Goal: Task Accomplishment & Management: Use online tool/utility

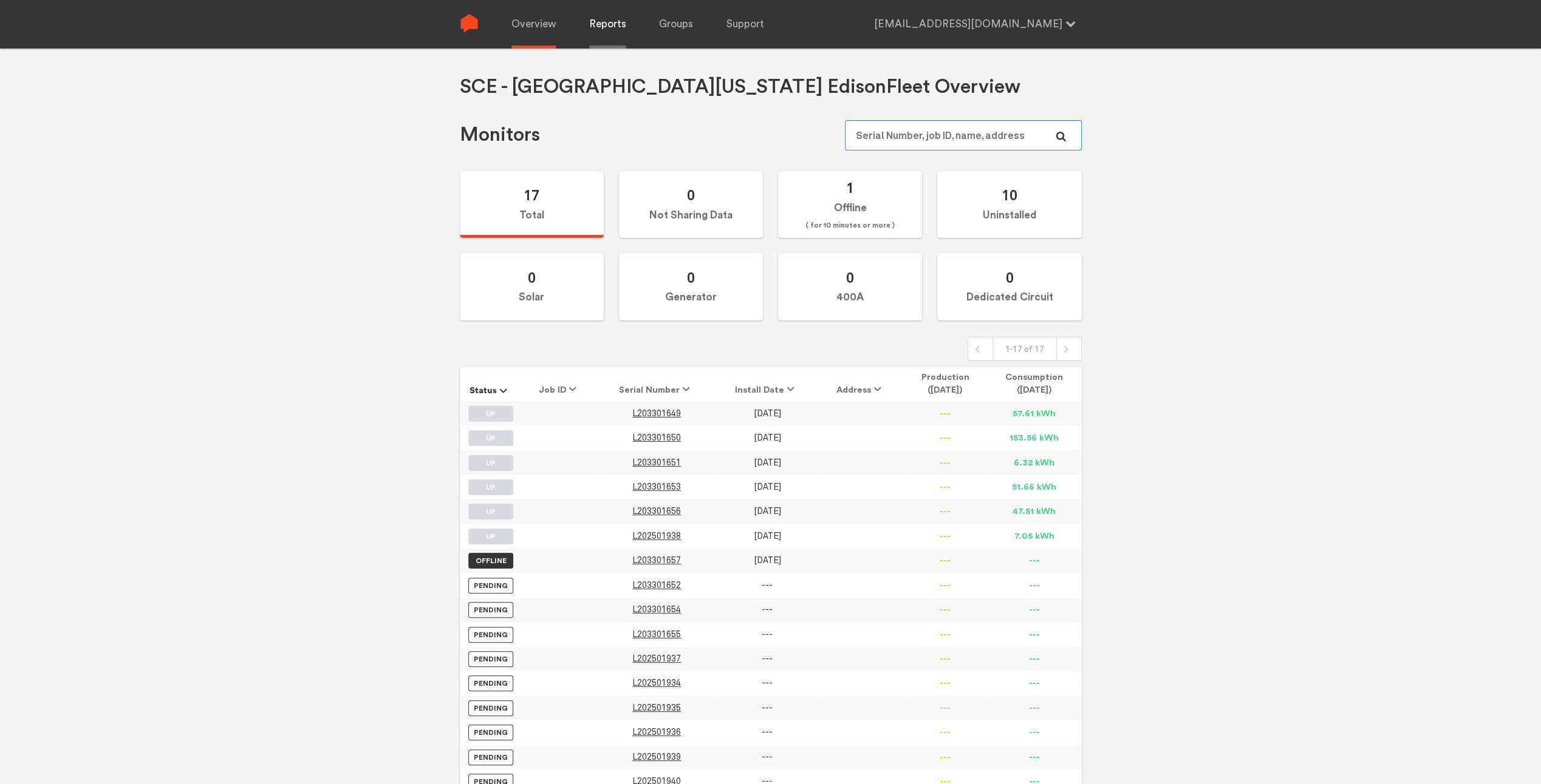
type input "[EMAIL_ADDRESS][DOMAIN_NAME]"
click at [602, 28] on link "Reports" at bounding box center [608, 24] width 37 height 48
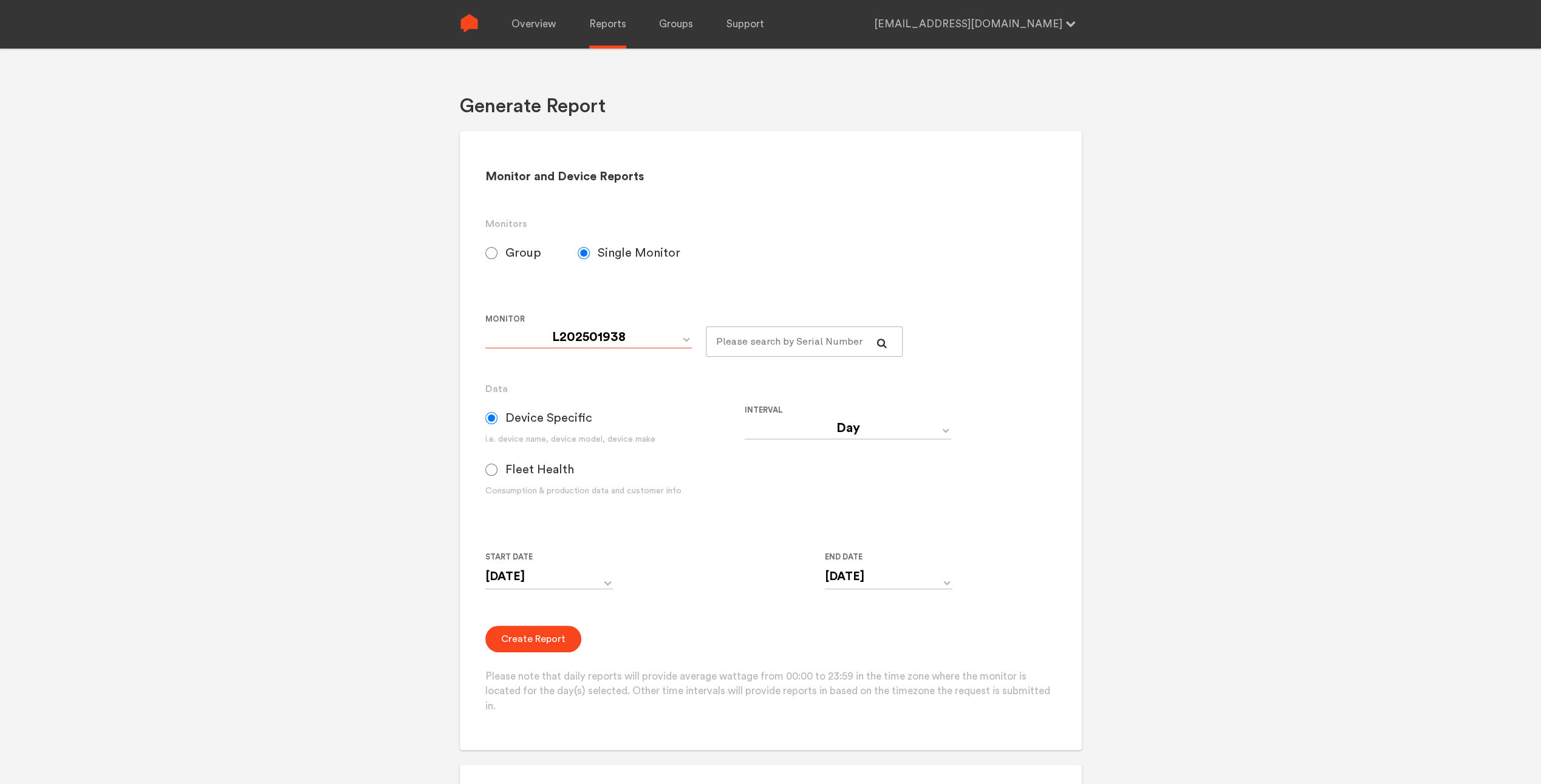
click at [584, 337] on select "L202501938 L203301649 L203301650 L203301651 L203301653 L203301656 L203301657" at bounding box center [589, 337] width 207 height 22
click at [508, 256] on span "Group" at bounding box center [524, 253] width 36 height 15
click at [497, 256] on input "Group" at bounding box center [492, 253] width 12 height 12
radio input "true"
radio input "false"
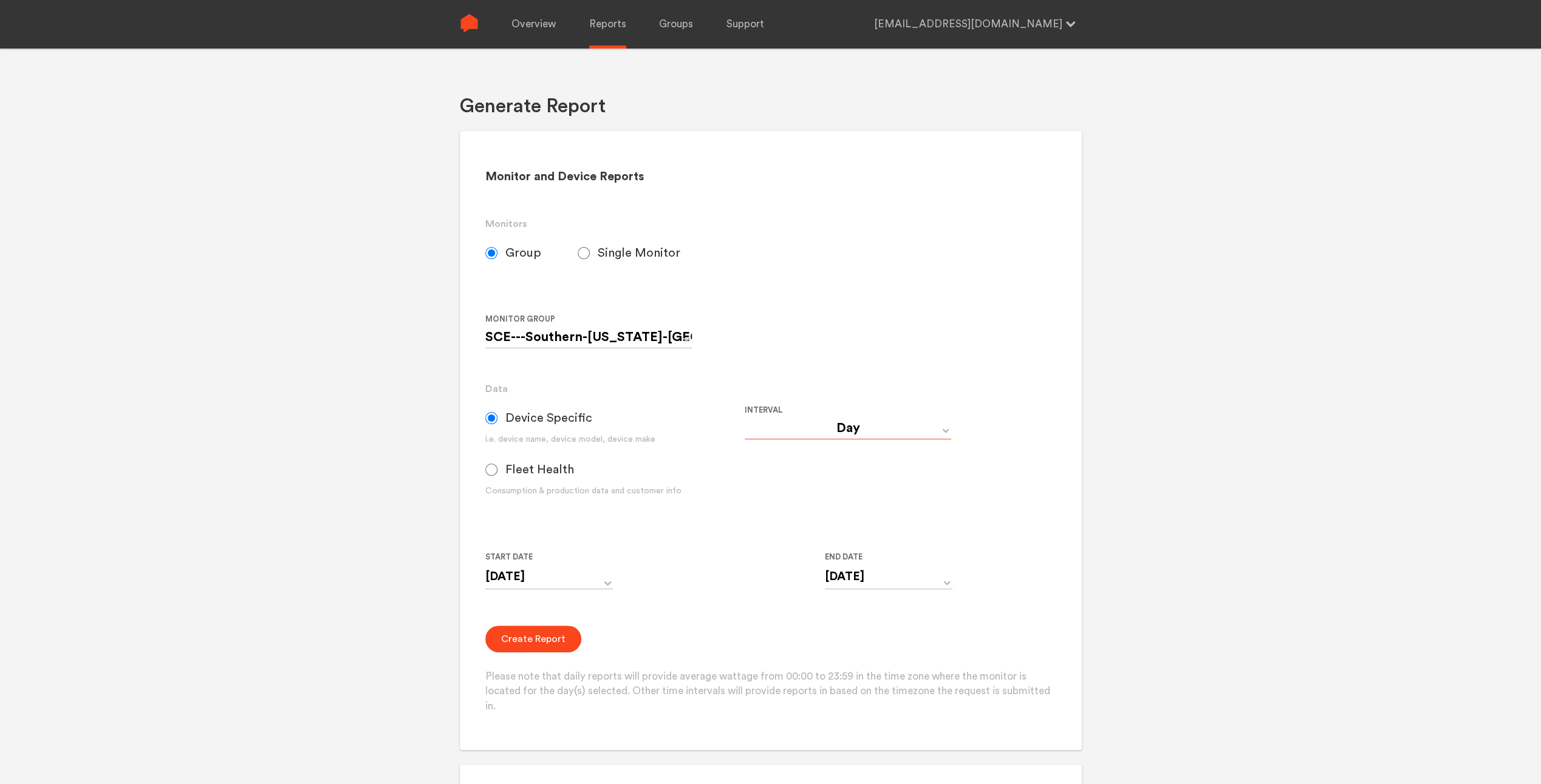
click at [829, 420] on select "Day Year Month Week Hour 30 Minute 15 Minute 5 Minute Minute" at bounding box center [847, 429] width 207 height 22
select select "5 Minute"
click at [744, 418] on select "Day Year Month Week Hour 30 Minute 15 Minute 5 Minute Minute" at bounding box center [847, 429] width 207 height 22
type input "[DATE] 12:00 AM"
type input "[DATE] 11:59 PM"
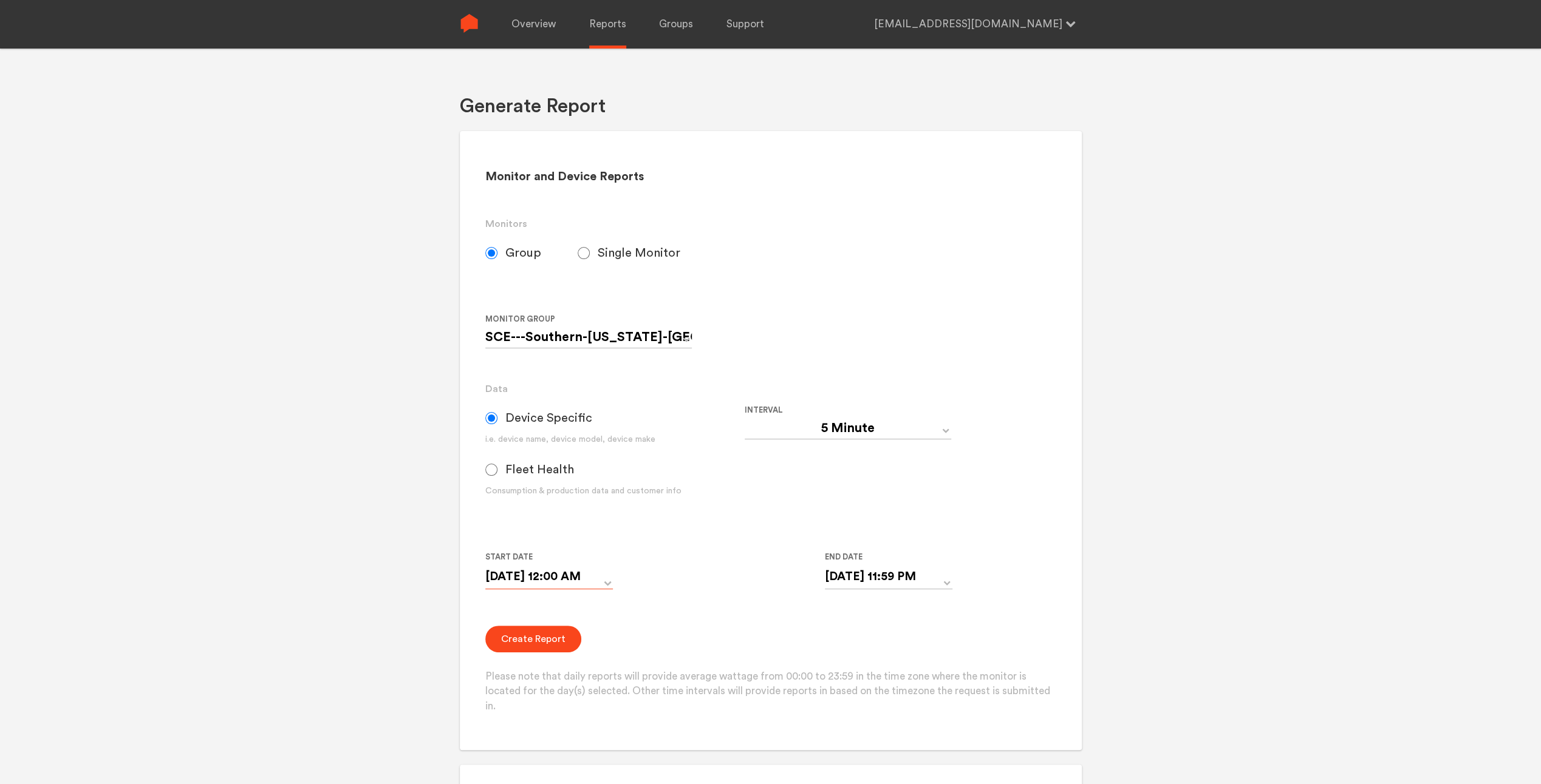
click at [606, 584] on input "[DATE] 12:00 AM" at bounding box center [549, 577] width 127 height 25
click at [604, 664] on td "15" at bounding box center [602, 669] width 21 height 17
type input "[DATE] 12:00 AM"
click at [925, 585] on input "[DATE] 11:59 PM" at bounding box center [888, 577] width 127 height 25
click at [842, 683] on td "17" at bounding box center [838, 687] width 21 height 17
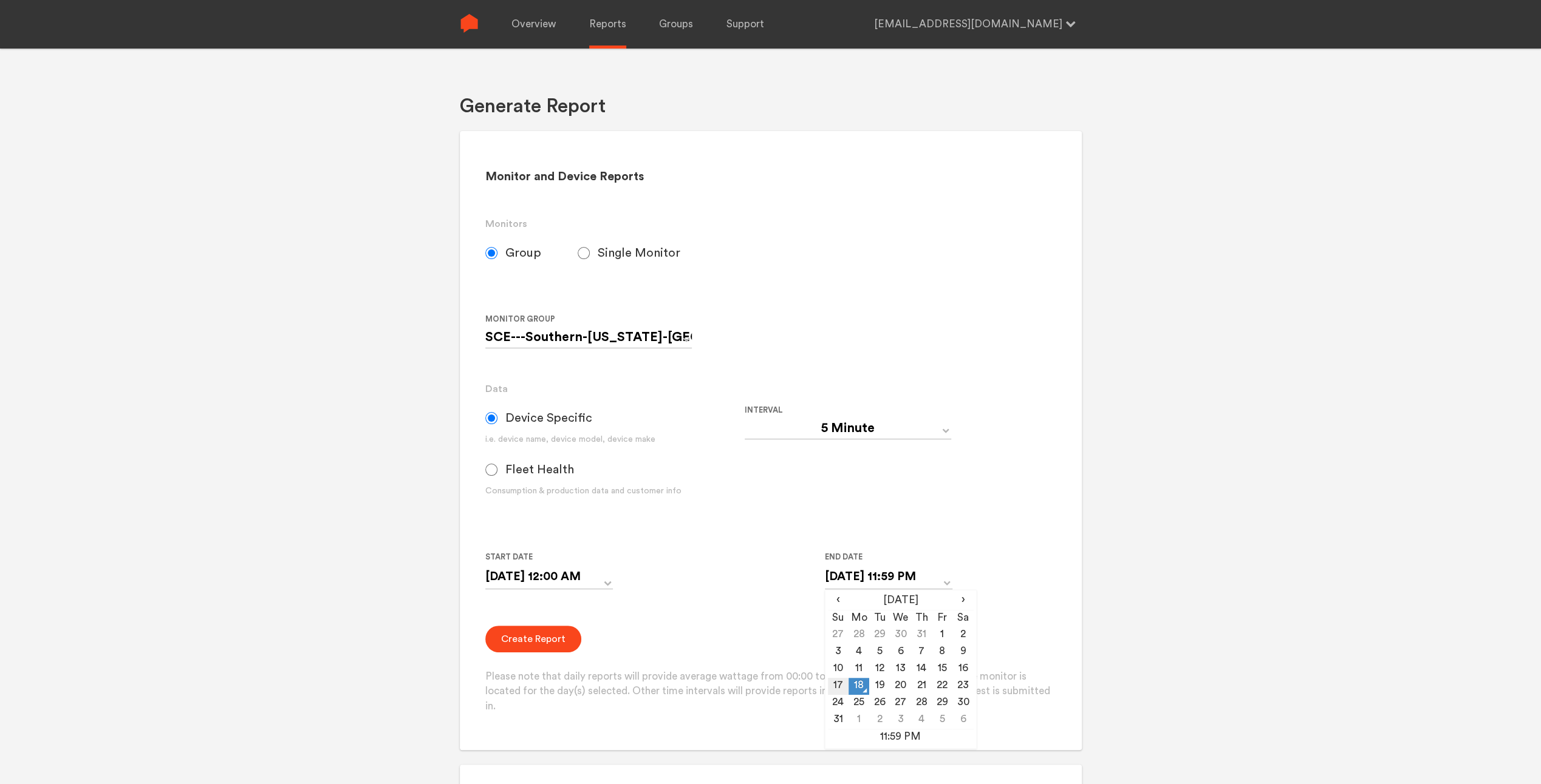
type input "[DATE] 11:59 PM"
click at [764, 597] on div "Start Date [DATE] 12:00 AM ‹ [DATE] › Su Mo Tu We Th Fr Sa 27 28 29 30 31 1 2 3…" at bounding box center [745, 577] width 519 height 55
click at [517, 638] on button "Create Report" at bounding box center [533, 639] width 96 height 27
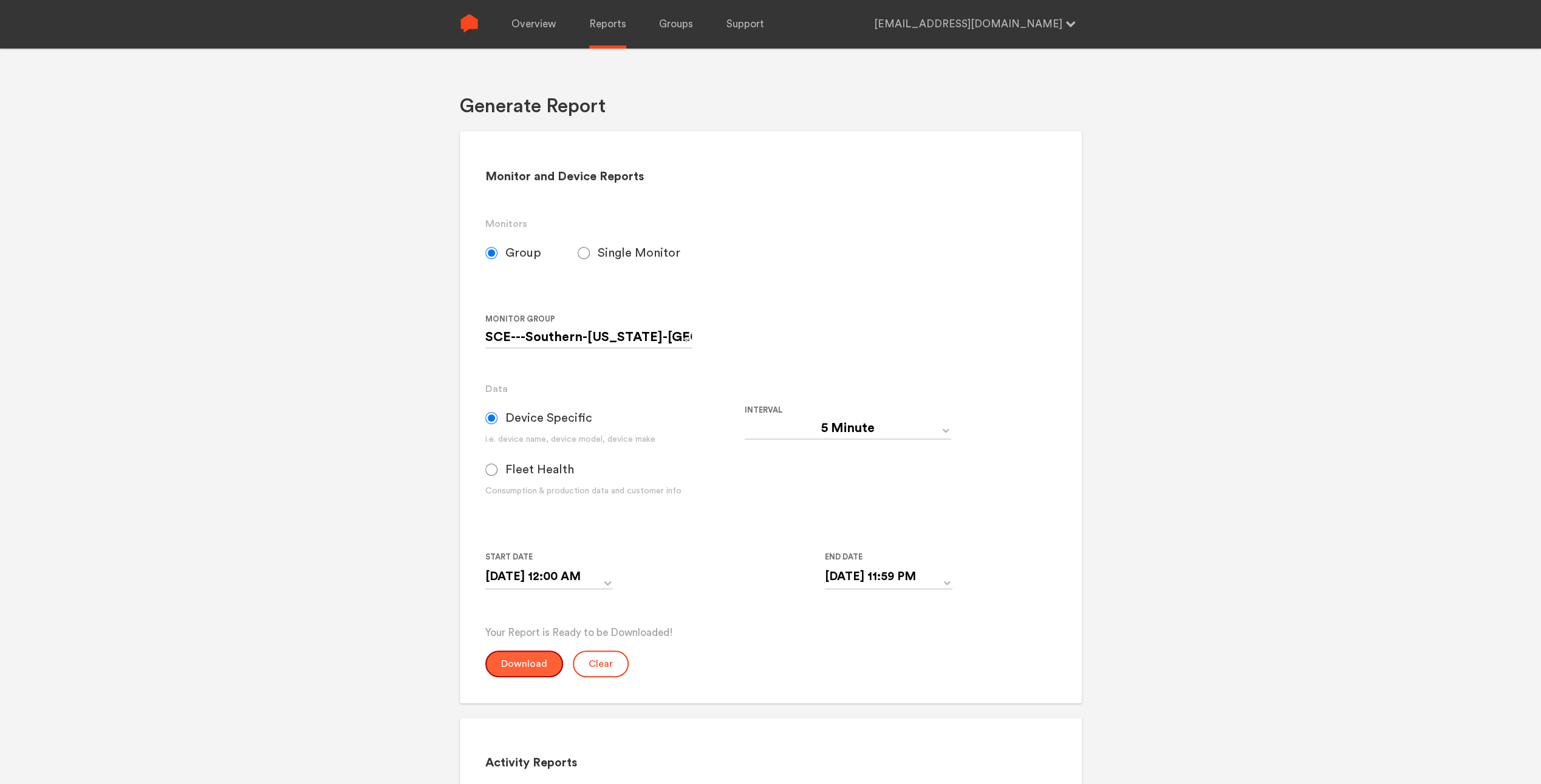
click at [515, 670] on button "Download" at bounding box center [524, 664] width 77 height 27
